Goal: Transaction & Acquisition: Subscribe to service/newsletter

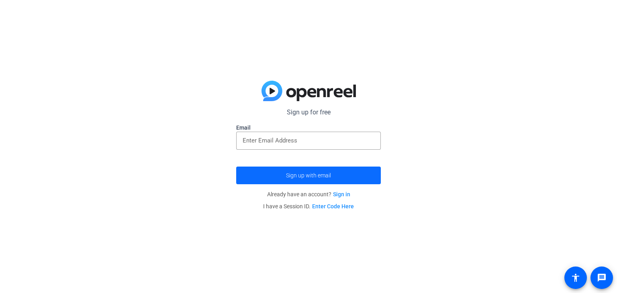
click at [290, 181] on span "submit" at bounding box center [308, 175] width 145 height 19
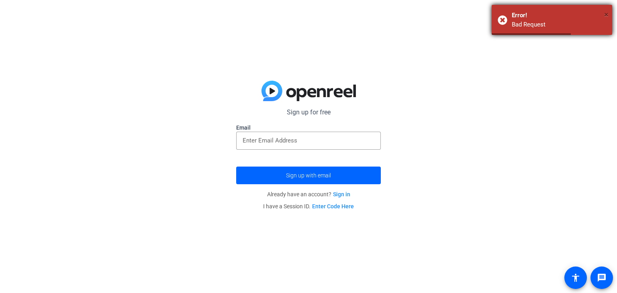
click at [605, 15] on span "×" at bounding box center [606, 15] width 4 height 10
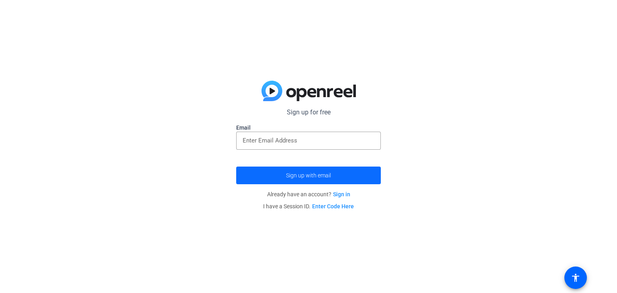
click at [332, 172] on span "submit" at bounding box center [308, 175] width 145 height 19
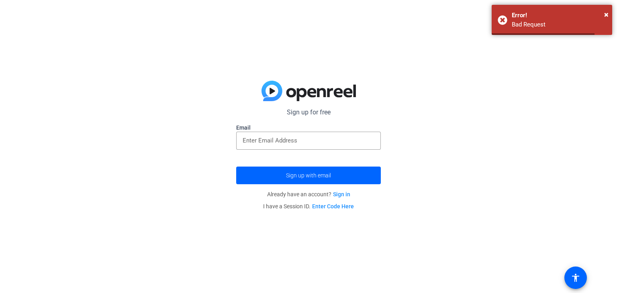
click at [437, 138] on div "Sign up for free Email Sign up with email Already have an account? Sign in I ha…" at bounding box center [308, 146] width 617 height 293
click at [605, 16] on span "×" at bounding box center [606, 15] width 4 height 10
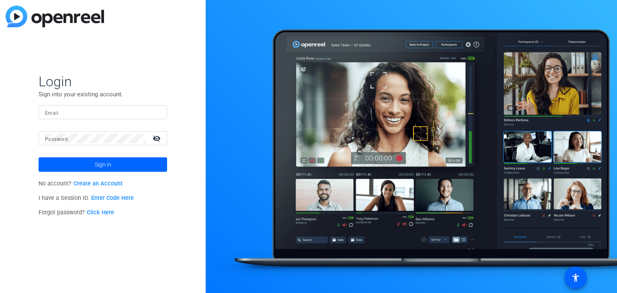
click at [96, 183] on link "Create an Account" at bounding box center [97, 183] width 49 height 7
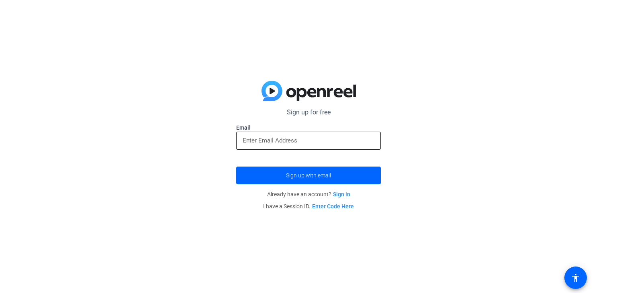
click at [356, 139] on input "email" at bounding box center [308, 141] width 132 height 10
click at [425, 165] on div "Sign up for free Email Sign up with email Already have an account? Sign in I ha…" at bounding box center [308, 146] width 617 height 293
click at [435, 99] on div "Sign up for free Email Sign up with email Already have an account? Sign in I ha…" at bounding box center [308, 146] width 617 height 293
click at [263, 137] on input "email" at bounding box center [308, 141] width 132 height 10
paste input "esthersheffler627@gmail.com"
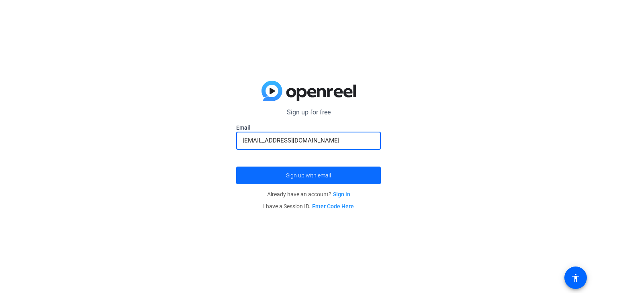
type input "esthersheffler627@gmail.com"
click at [345, 170] on span "submit" at bounding box center [308, 175] width 145 height 19
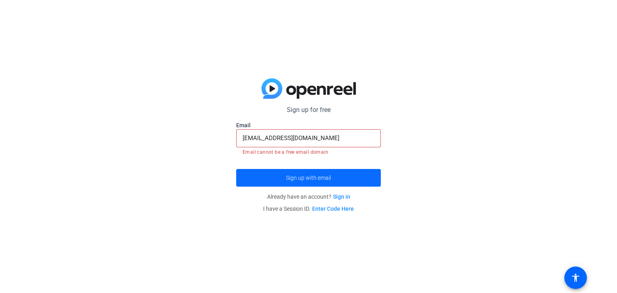
click at [306, 178] on span "Sign up with email" at bounding box center [308, 178] width 45 height 0
click at [314, 178] on span "Sign up with email" at bounding box center [308, 178] width 45 height 0
click at [316, 178] on span "Sign up with email" at bounding box center [308, 178] width 45 height 0
click at [318, 178] on span "Sign up with email" at bounding box center [308, 178] width 45 height 0
click at [320, 178] on span "Sign up with email" at bounding box center [308, 178] width 45 height 0
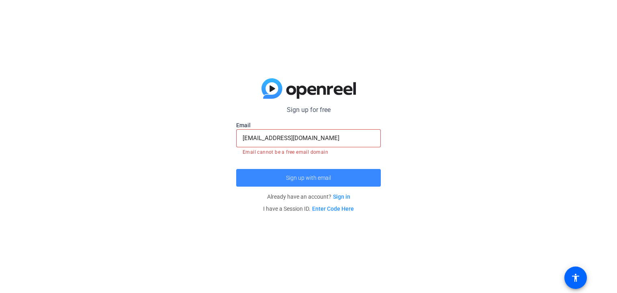
click at [320, 178] on span "Sign up with email" at bounding box center [308, 178] width 45 height 0
click at [319, 178] on span "Sign up with email" at bounding box center [308, 178] width 45 height 0
click at [324, 178] on span "Sign up with email" at bounding box center [308, 178] width 45 height 0
click at [328, 178] on span "Sign up with email" at bounding box center [308, 178] width 45 height 0
click at [335, 170] on span "submit" at bounding box center [308, 177] width 145 height 19
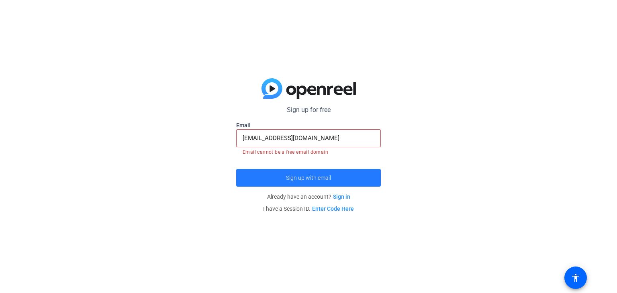
click at [336, 169] on span "submit" at bounding box center [308, 177] width 145 height 19
click at [344, 158] on form "Sign up for free Email esthersheffler627@gmail.com Email cannot be a free email…" at bounding box center [308, 145] width 145 height 81
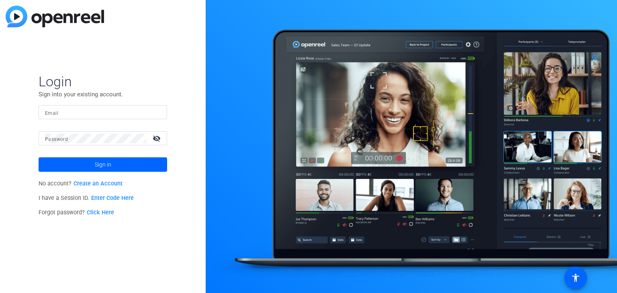
click at [8, 0] on div "Login Sign into your existing account. Email Password visibility_off Sign in No…" at bounding box center [103, 146] width 206 height 293
